Goal: Navigation & Orientation: Find specific page/section

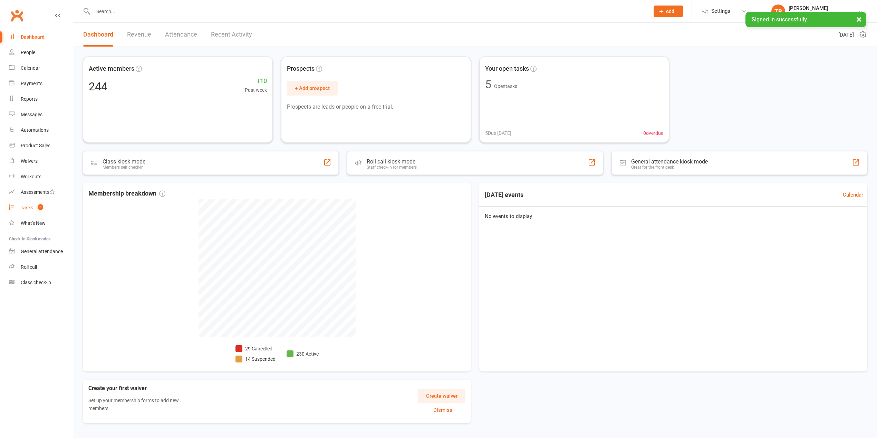
drag, startPoint x: 0, startPoint y: 0, endPoint x: 238, endPoint y: 247, distance: 343.1
click at [37, 203] on link "Tasks 5" at bounding box center [41, 208] width 64 height 16
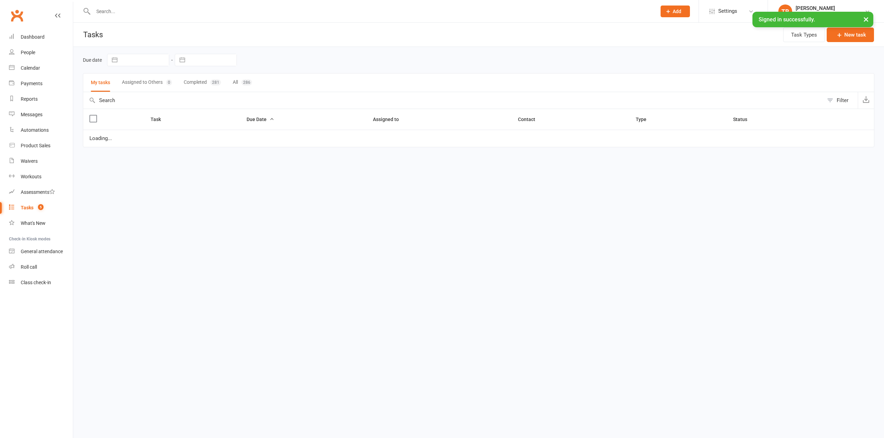
select select "started"
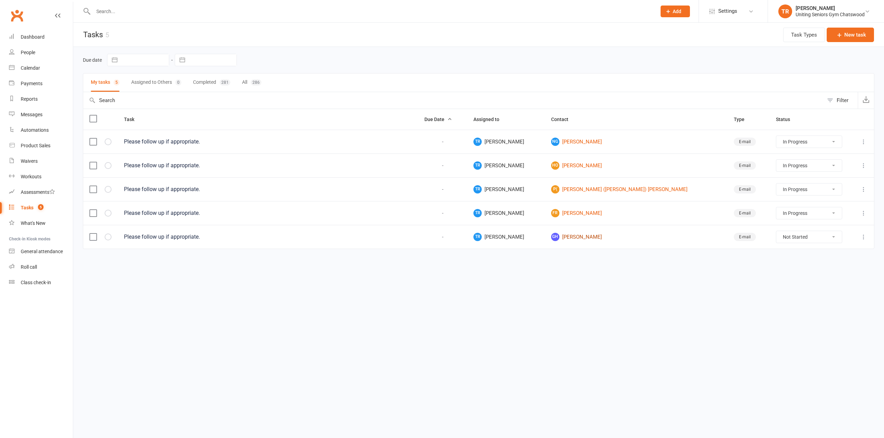
click at [593, 238] on link "GH [PERSON_NAME]" at bounding box center [636, 237] width 170 height 8
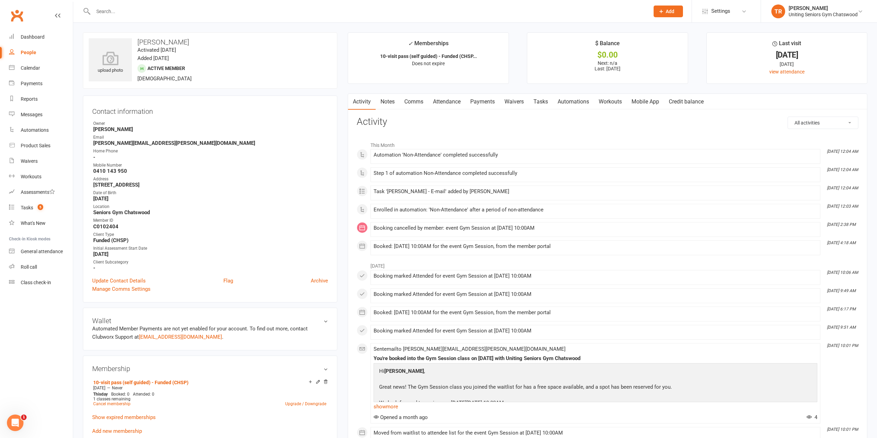
drag, startPoint x: 525, startPoint y: 314, endPoint x: 371, endPoint y: 314, distance: 153.3
click at [371, 314] on li "[DATE] 6:17 PM Booked: [DATE] 10:00AM for the event Gym Session, from the membe…" at bounding box center [595, 314] width 450 height 15
drag, startPoint x: 561, startPoint y: 231, endPoint x: 370, endPoint y: 235, distance: 191.3
click at [370, 235] on div "This Month [DATE] 12:04 AM Automation 'Non-Attendance' completed successfully […" at bounding box center [608, 196] width 502 height 117
click at [695, 237] on li "[DATE] 2:38 PM Booking cancelled by member: event Gym Session at [DATE] 10:00AM" at bounding box center [595, 229] width 450 height 15
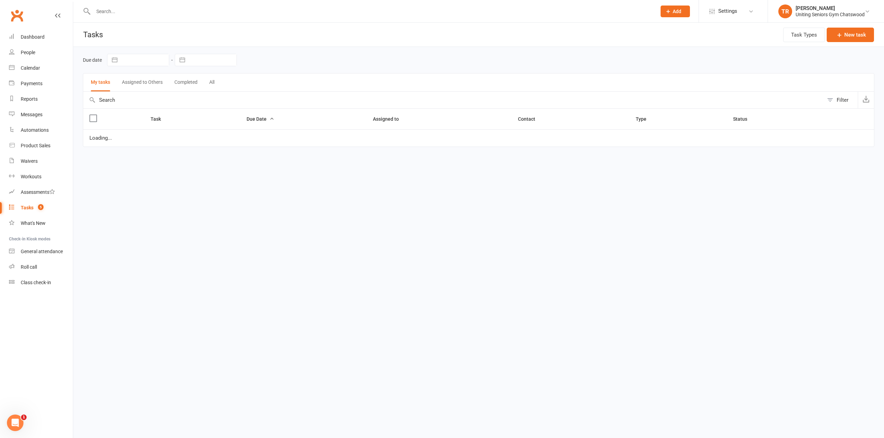
select select "started"
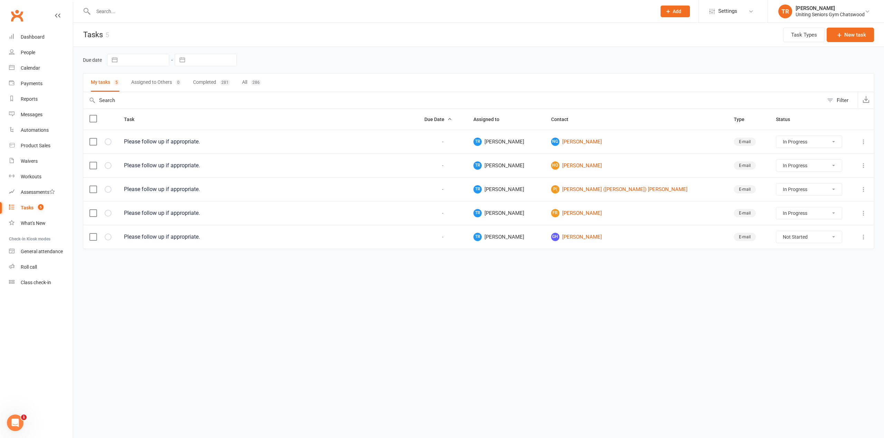
click at [20, 424] on div "Open Intercom Messenger" at bounding box center [15, 423] width 23 height 23
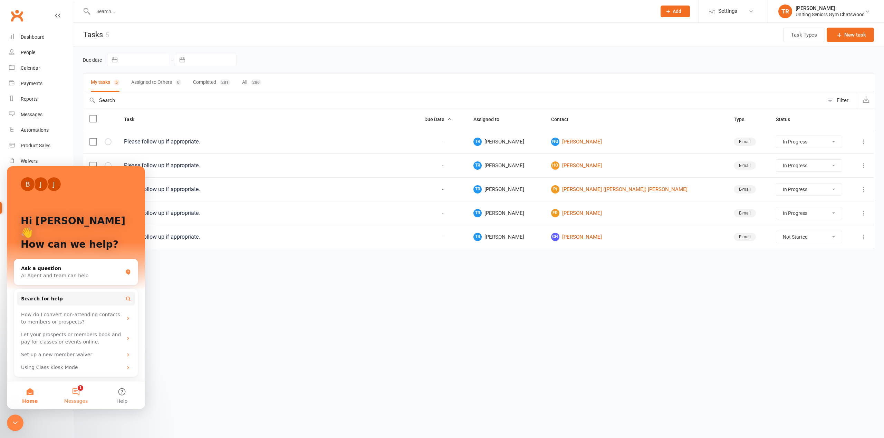
click at [82, 399] on span "Messages" at bounding box center [76, 401] width 24 height 5
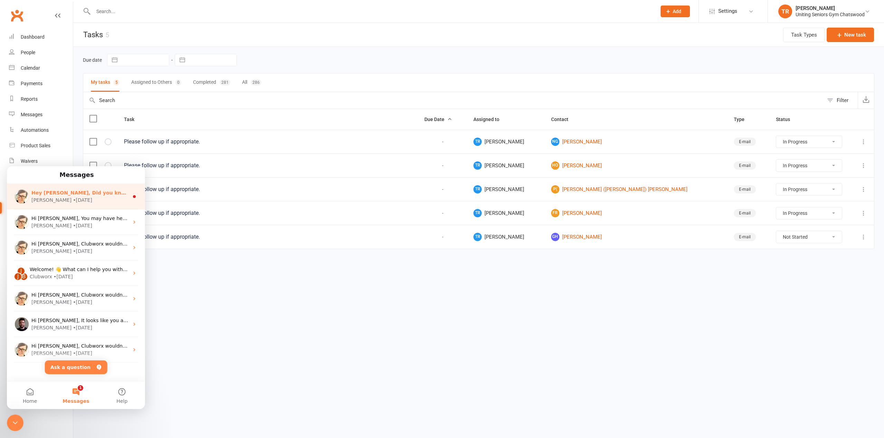
click at [93, 194] on span "Hey [PERSON_NAME], Did you know your members can check in directly from the mem…" at bounding box center [800, 193] width 1539 height 6
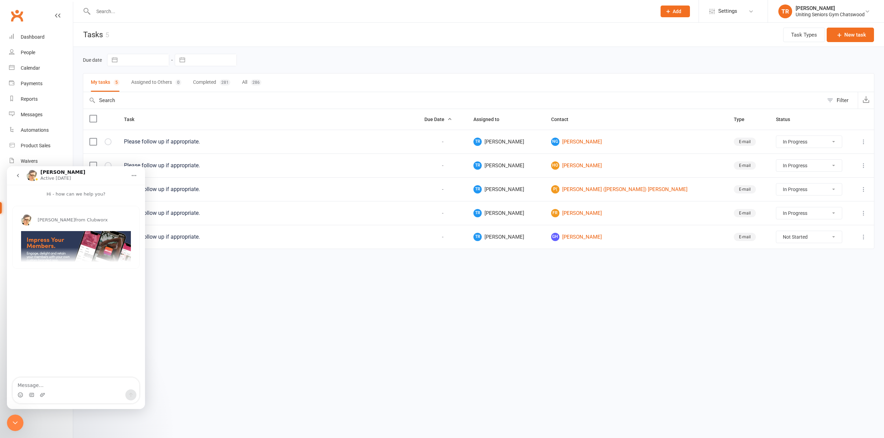
click at [213, 278] on html "Prospect Member Non-attending contact Class / event Appointment Task Membership…" at bounding box center [442, 139] width 884 height 278
click at [17, 177] on icon "go back" at bounding box center [18, 176] width 6 height 6
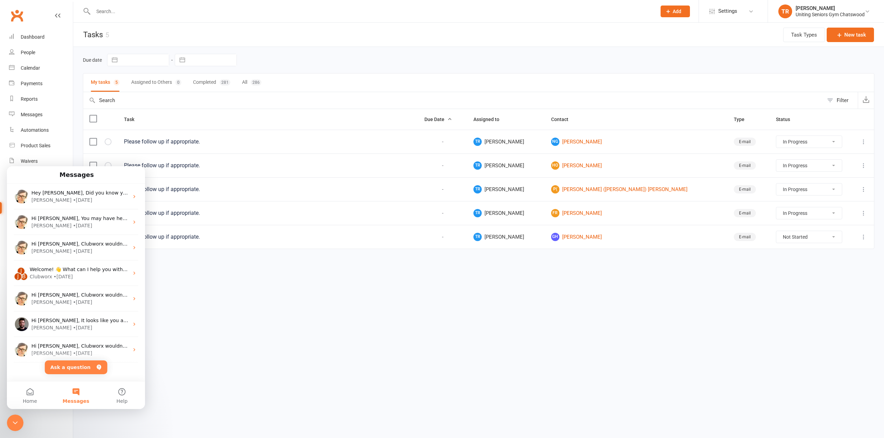
click at [210, 278] on html "Prospect Member Non-attending contact Class / event Appointment Task Membership…" at bounding box center [442, 139] width 884 height 278
click at [113, 171] on div "Messages" at bounding box center [75, 175] width 129 height 12
click at [28, 397] on button "Home" at bounding box center [30, 396] width 46 height 28
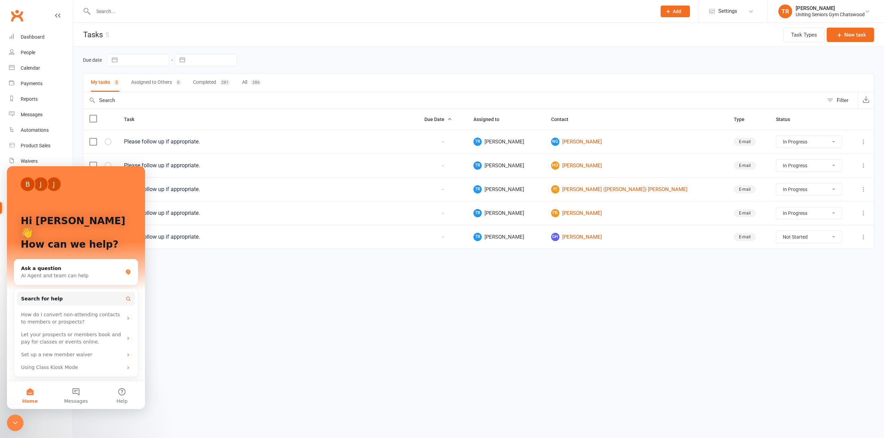
drag, startPoint x: 10, startPoint y: 418, endPoint x: 18, endPoint y: 415, distance: 9.2
click at [13, 418] on div "Close Intercom Messenger" at bounding box center [15, 423] width 17 height 17
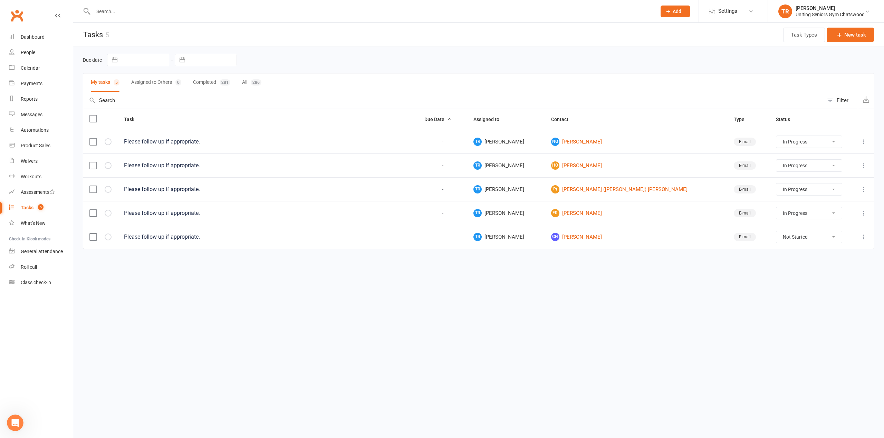
drag, startPoint x: 319, startPoint y: 315, endPoint x: 336, endPoint y: 312, distance: 17.5
click at [322, 278] on html "Prospect Member Non-attending contact Class / event Appointment Task Membership…" at bounding box center [442, 139] width 884 height 278
drag, startPoint x: 42, startPoint y: 38, endPoint x: 149, endPoint y: 58, distance: 109.0
click at [43, 39] on div "Dashboard" at bounding box center [33, 37] width 24 height 6
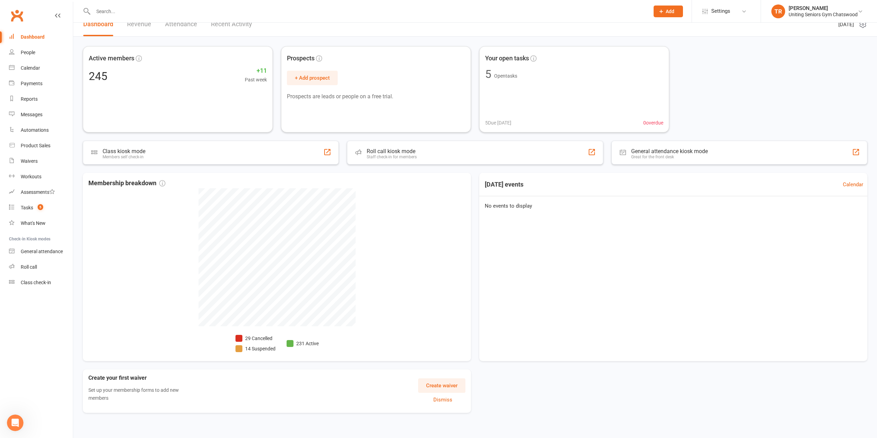
scroll to position [13, 0]
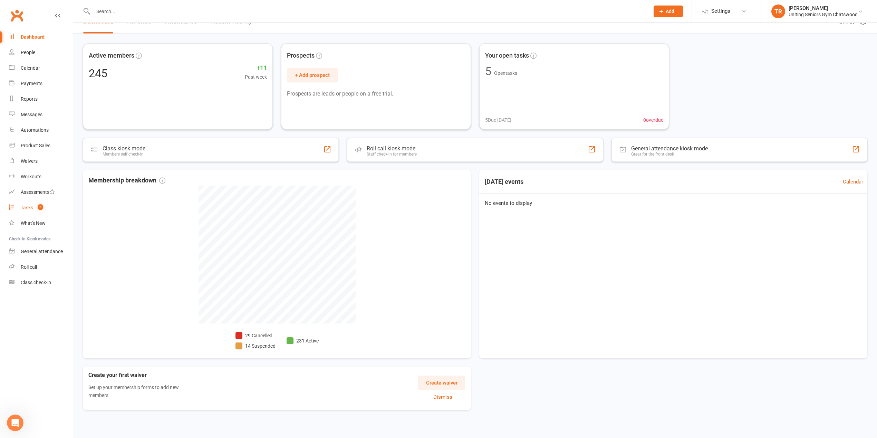
click at [36, 209] on count-badge "5" at bounding box center [38, 208] width 9 height 6
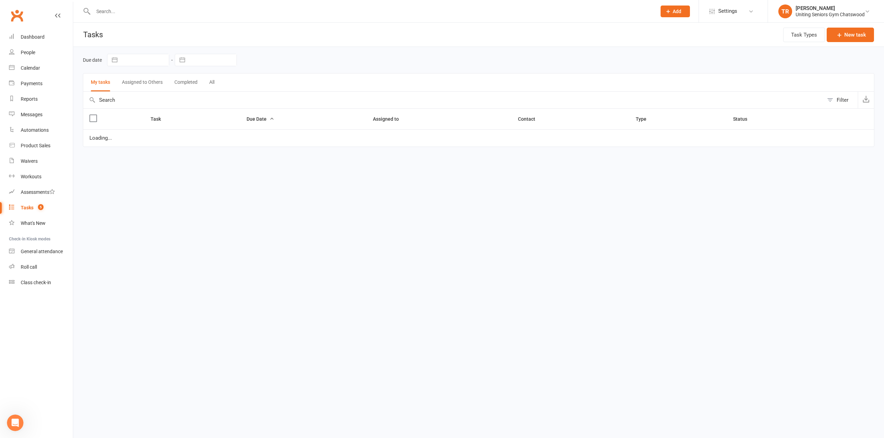
select select "started"
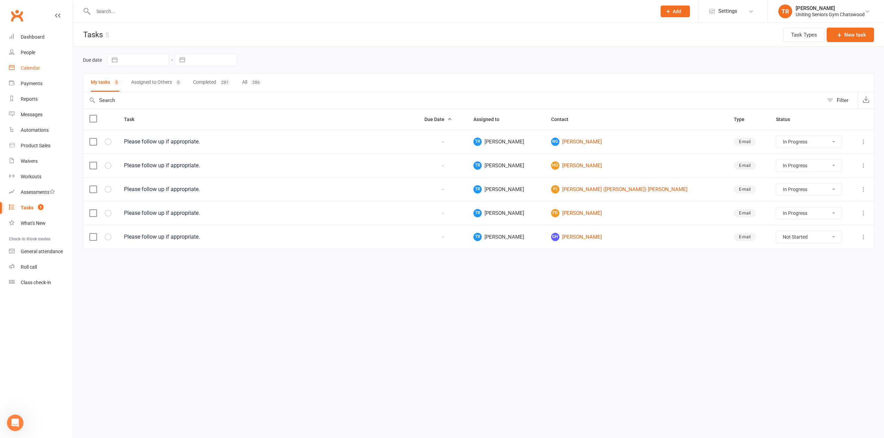
click at [35, 67] on div "Calendar" at bounding box center [30, 68] width 19 height 6
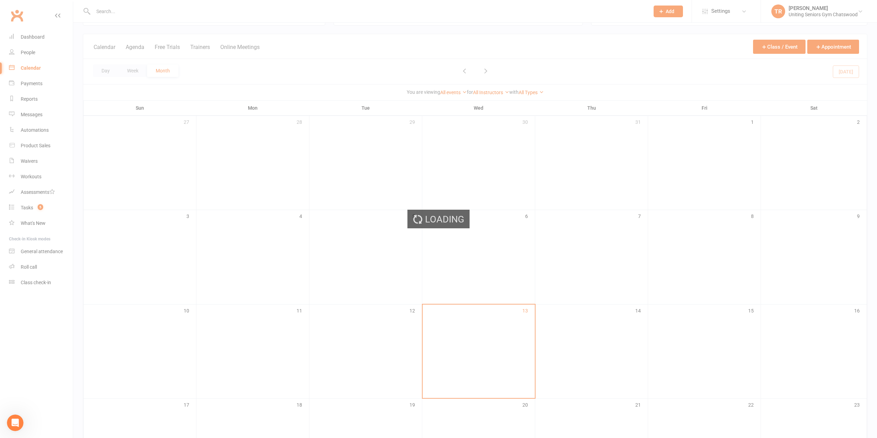
scroll to position [92, 0]
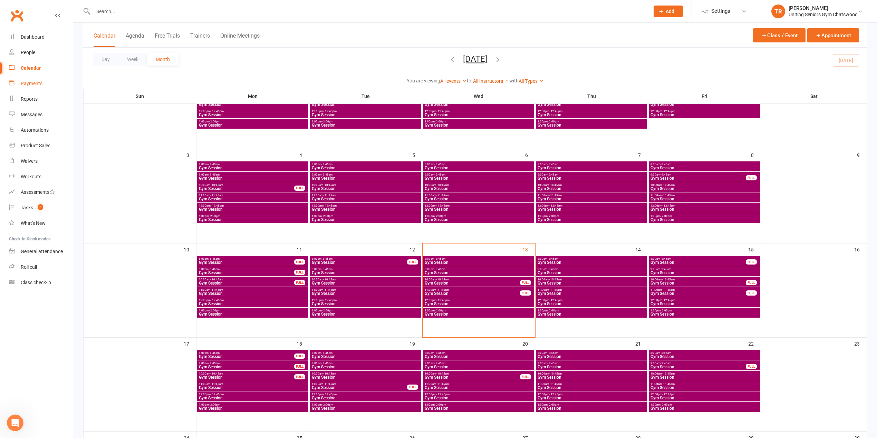
click at [31, 82] on div "Payments" at bounding box center [32, 84] width 22 height 6
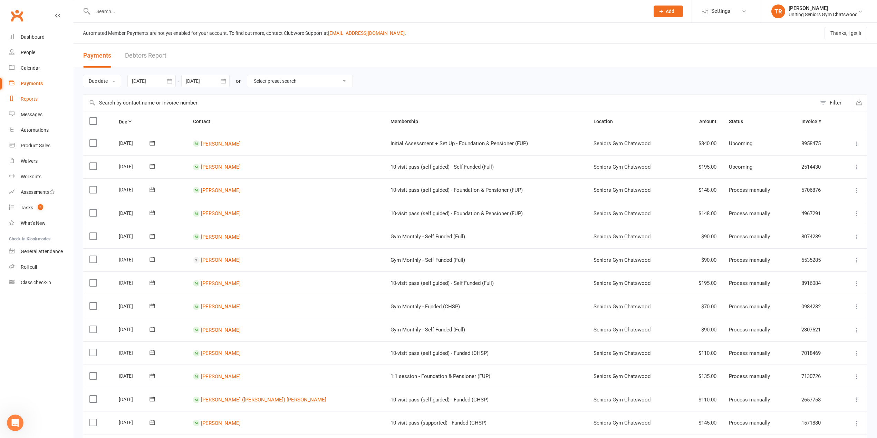
drag, startPoint x: 40, startPoint y: 98, endPoint x: 88, endPoint y: 141, distance: 63.8
click at [40, 98] on link "Reports" at bounding box center [41, 99] width 64 height 16
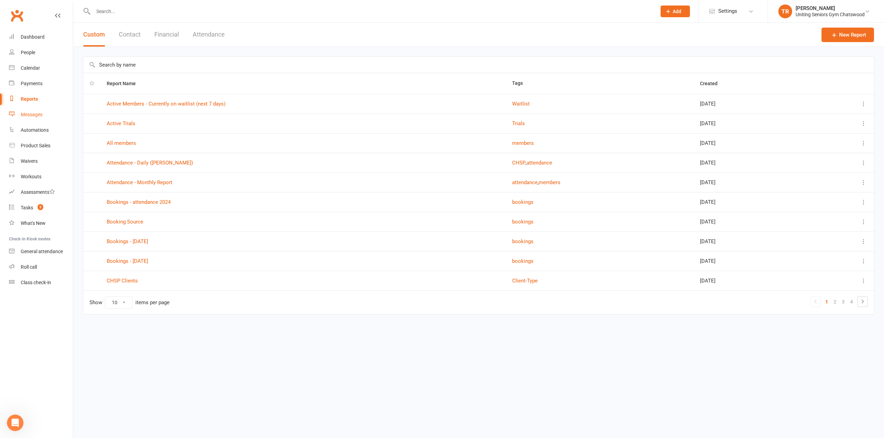
click at [43, 112] on link "Messages" at bounding box center [41, 115] width 64 height 16
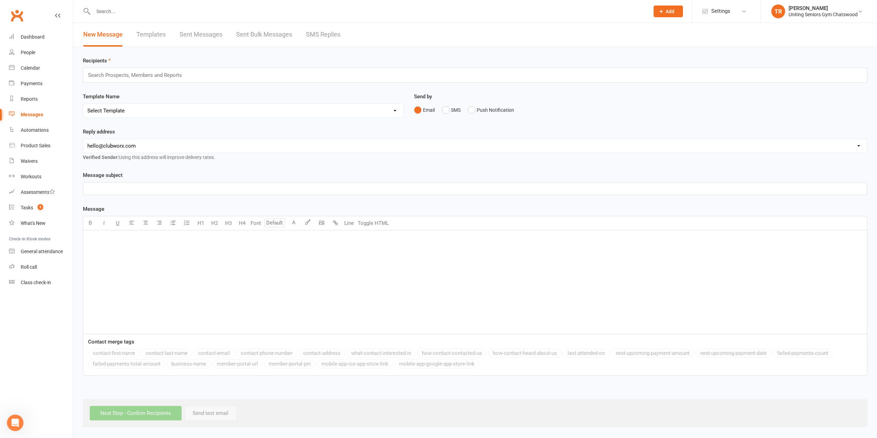
click at [325, 37] on link "SMS Replies" at bounding box center [323, 35] width 35 height 24
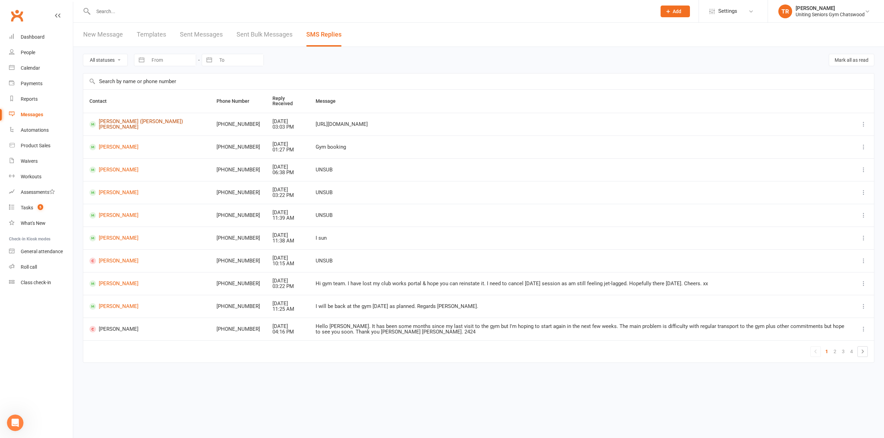
click at [125, 120] on link "[PERSON_NAME] ([PERSON_NAME]) [PERSON_NAME]" at bounding box center [146, 124] width 115 height 11
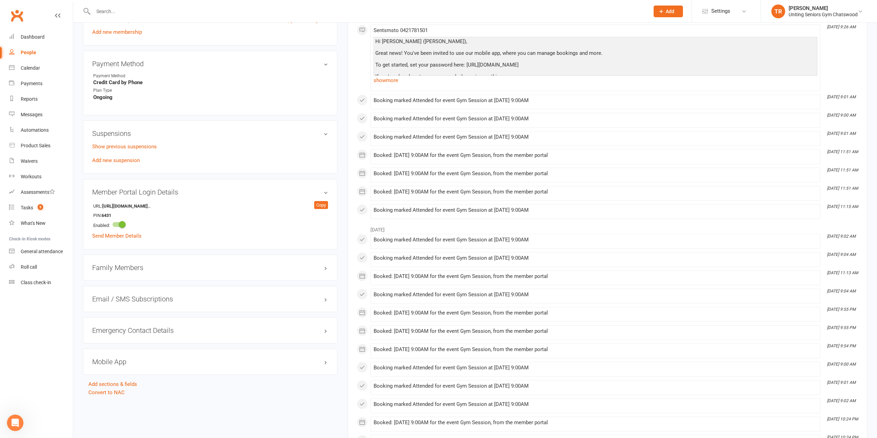
scroll to position [368, 0]
click at [24, 33] on link "Dashboard" at bounding box center [41, 37] width 64 height 16
